Goal: Transaction & Acquisition: Purchase product/service

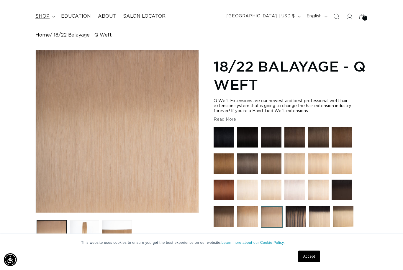
click at [47, 13] on span "shop" at bounding box center [42, 16] width 14 height 6
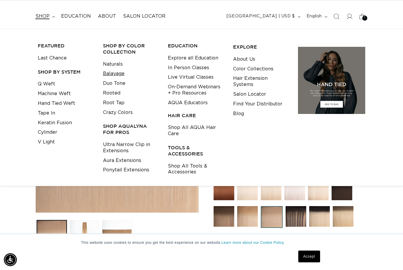
click at [119, 72] on link "Balayage" at bounding box center [114, 74] width 22 height 10
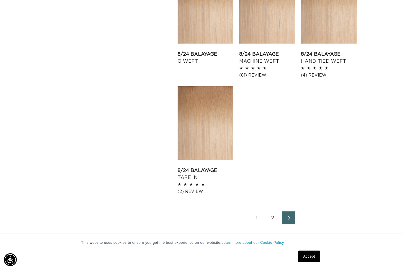
scroll to position [706, 0]
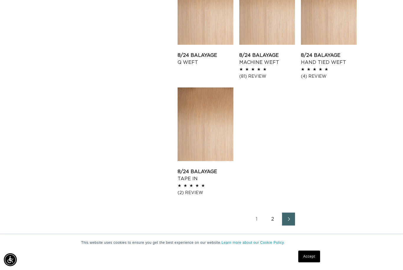
click at [273, 220] on link "2" at bounding box center [272, 219] width 13 height 13
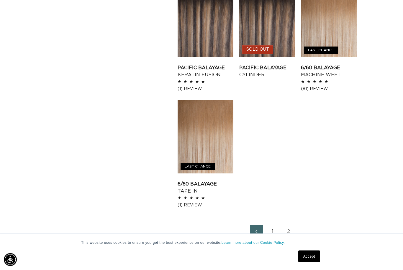
scroll to position [694, 0]
click at [274, 233] on link "1" at bounding box center [272, 231] width 13 height 13
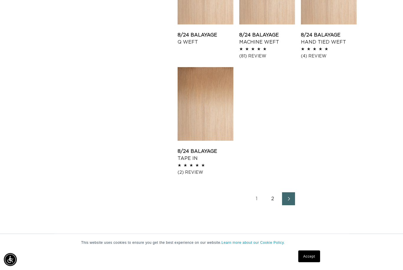
scroll to position [727, 0]
click at [275, 201] on link "2" at bounding box center [272, 198] width 13 height 13
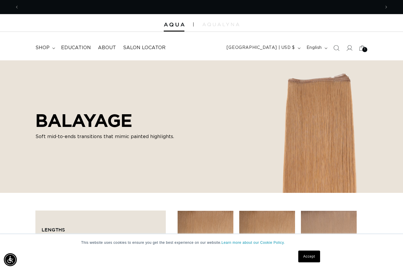
scroll to position [0, 361]
click at [53, 50] on summary "shop" at bounding box center [45, 47] width 26 height 13
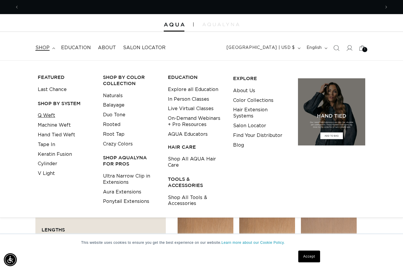
scroll to position [0, 722]
click link "Q Weft"
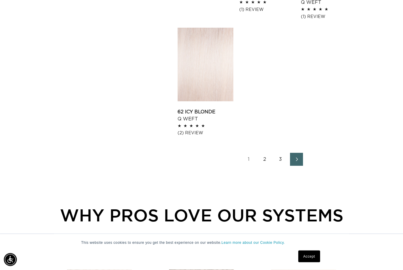
scroll to position [802, 0]
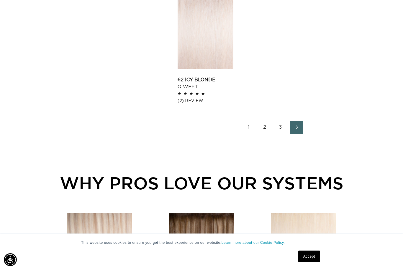
click at [266, 132] on link "2" at bounding box center [264, 127] width 13 height 13
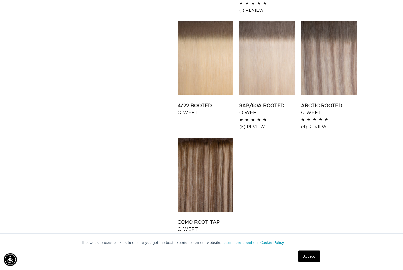
scroll to position [652, 0]
click at [275, 102] on link "8AB/60A Rooted Q Weft" at bounding box center [267, 109] width 56 height 14
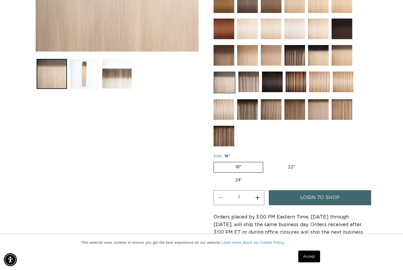
scroll to position [0, 361]
click at [259, 190] on button "Increase quantity for 8AB/60A Rooted - Q Weft" at bounding box center [257, 197] width 13 height 15
type input "2"
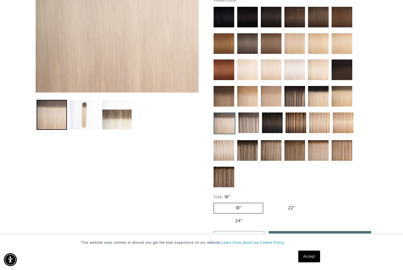
scroll to position [153, 0]
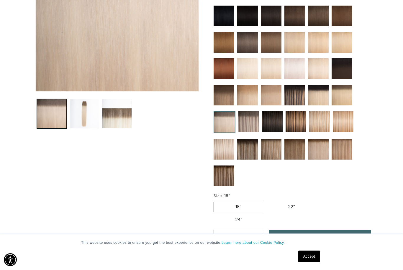
click at [250, 126] on img at bounding box center [248, 121] width 21 height 21
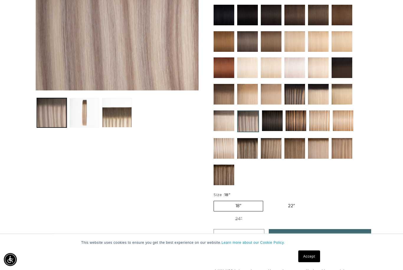
scroll to position [162, 0]
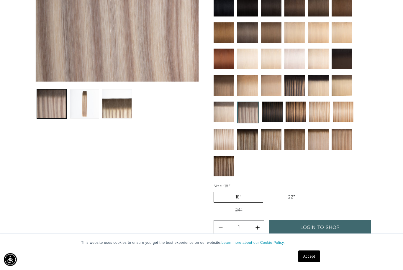
click at [229, 114] on img at bounding box center [223, 112] width 21 height 21
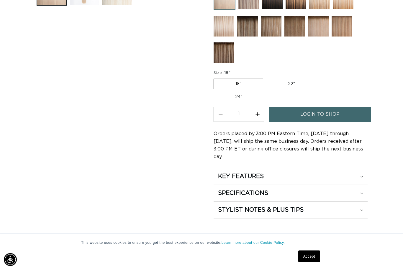
scroll to position [276, 0]
click at [359, 202] on summary "STYLIST NOTES & PLUS TIPS" at bounding box center [290, 210] width 154 height 17
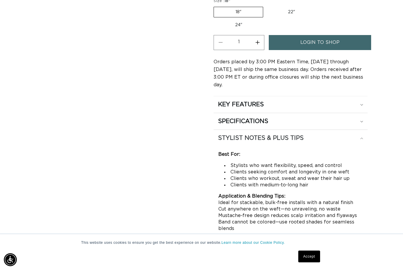
scroll to position [301, 0]
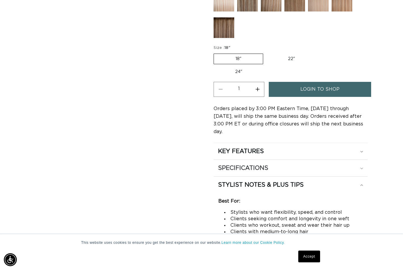
click at [358, 164] on div "SPECIFICATIONS" at bounding box center [290, 168] width 145 height 8
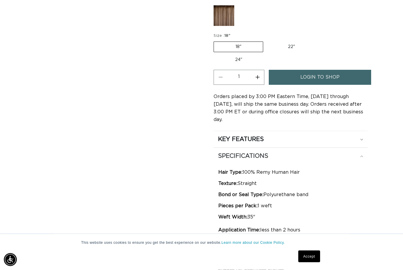
scroll to position [304, 0]
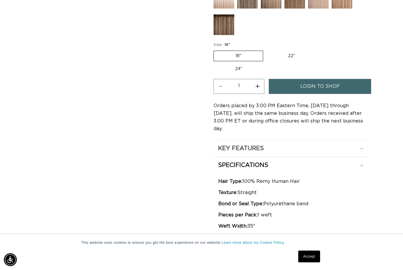
click at [361, 140] on summary "KEY FEATURES" at bounding box center [290, 148] width 154 height 17
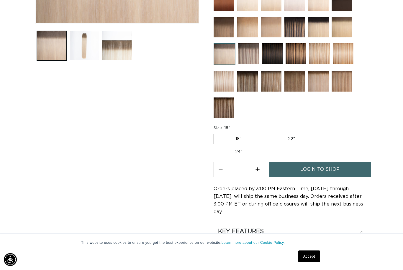
scroll to position [0, 0]
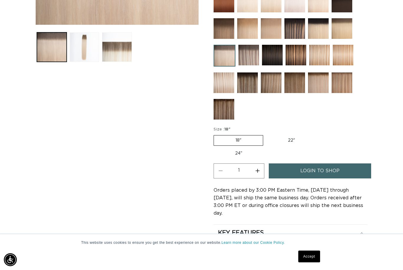
click at [259, 164] on button "Increase quantity for 8AB/60A Rooted - Q Weft" at bounding box center [257, 171] width 13 height 15
type input "2"
click at [346, 164] on link "login to shop" at bounding box center [320, 171] width 102 height 15
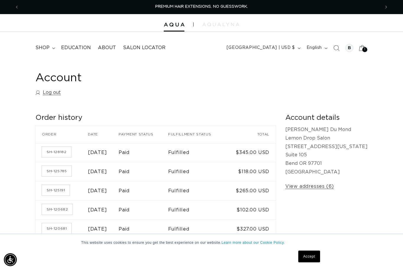
click at [366, 48] on div "1 1" at bounding box center [364, 49] width 5 height 5
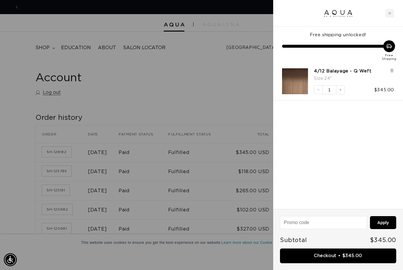
scroll to position [0, 722]
click at [224, 85] on div at bounding box center [201, 135] width 403 height 270
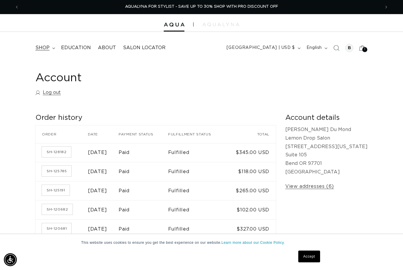
click at [46, 45] on span "shop" at bounding box center [42, 48] width 14 height 6
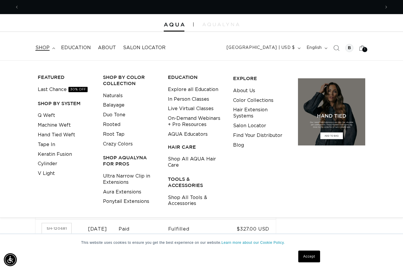
scroll to position [0, 361]
click at [109, 121] on link "Rooted" at bounding box center [111, 125] width 17 height 10
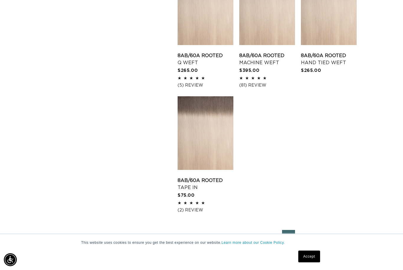
scroll to position [0, 361]
click at [274, 243] on link "2" at bounding box center [272, 236] width 13 height 13
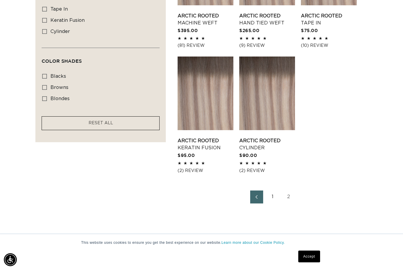
scroll to position [404, 0]
click at [272, 201] on link "1" at bounding box center [272, 197] width 13 height 13
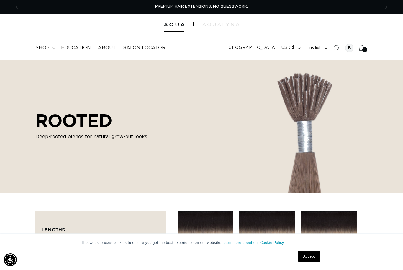
click at [52, 46] on summary "shop" at bounding box center [45, 47] width 26 height 13
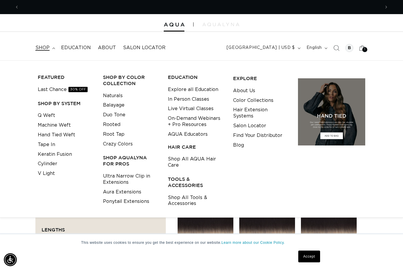
scroll to position [0, 722]
click at [47, 111] on link "Q Weft" at bounding box center [46, 116] width 17 height 10
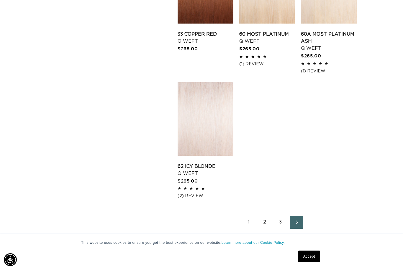
scroll to position [0, 722]
click at [251, 228] on link "1" at bounding box center [248, 222] width 13 height 13
click at [265, 229] on link "2" at bounding box center [264, 222] width 13 height 13
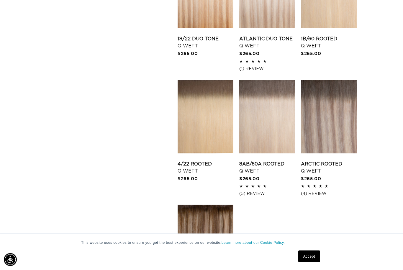
scroll to position [620, 0]
click at [270, 161] on link "8AB/60A Rooted Q Weft" at bounding box center [267, 168] width 56 height 14
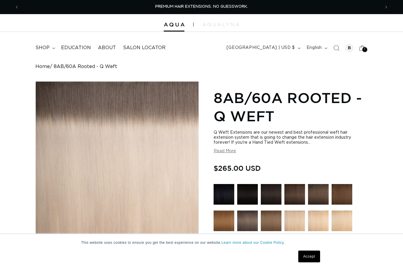
scroll to position [13, 0]
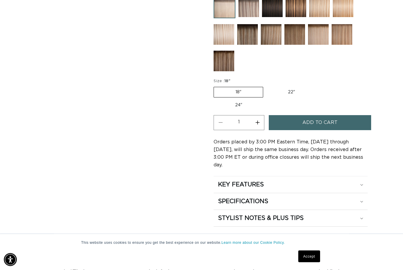
click at [262, 116] on button "Increase quantity for 8AB/60A Rooted - Q Weft" at bounding box center [257, 123] width 13 height 15
type input "2"
click at [327, 115] on span "Add to cart" at bounding box center [319, 122] width 35 height 15
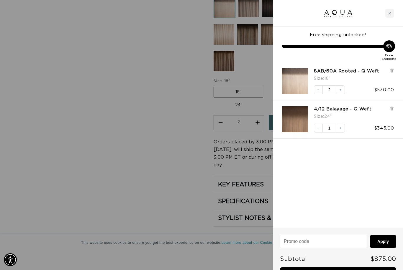
scroll to position [0, 0]
click at [337, 270] on link "Checkout • $875.00" at bounding box center [338, 275] width 116 height 15
